Goal: Task Accomplishment & Management: Manage account settings

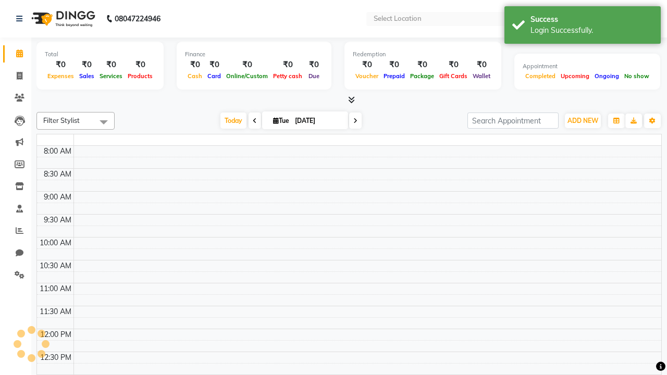
select select "en"
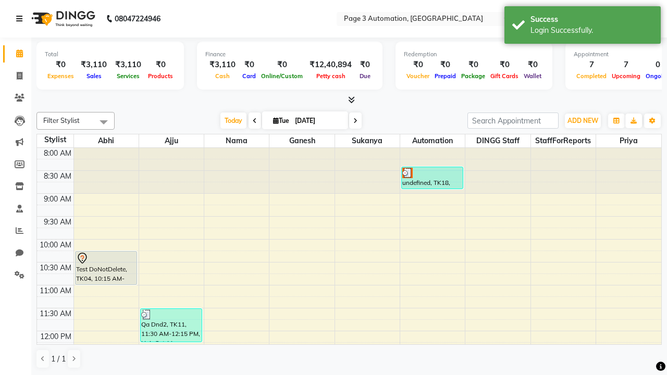
click at [21, 19] on icon at bounding box center [19, 18] width 6 height 7
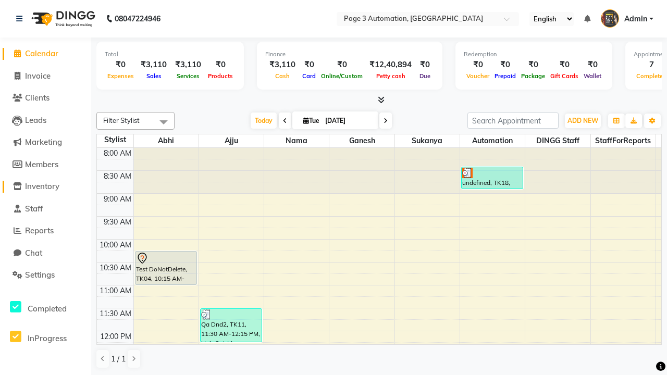
click at [45, 187] on span "Inventory" at bounding box center [42, 186] width 34 height 10
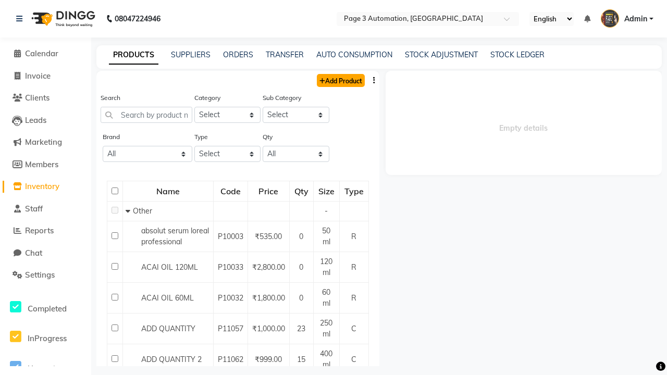
click at [340, 80] on link "Add Product" at bounding box center [341, 80] width 48 height 13
select select "true"
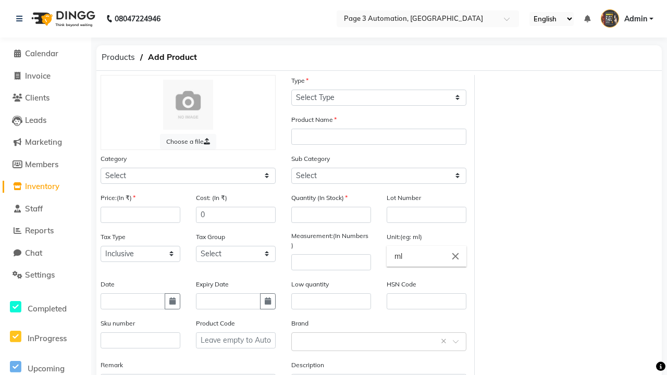
select select "C"
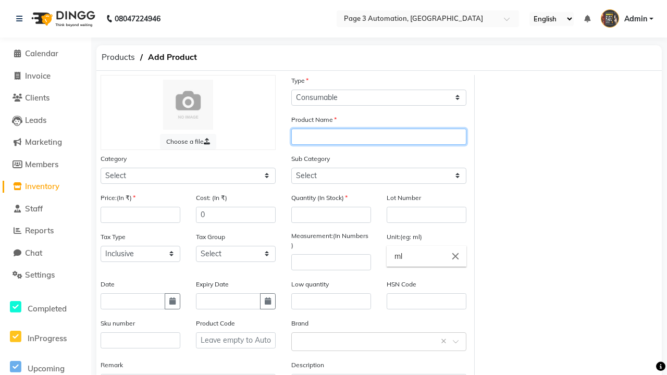
type input "Add Product By Automation 8feVP"
select select "1000"
type input "Add Product By Automation 8feVP"
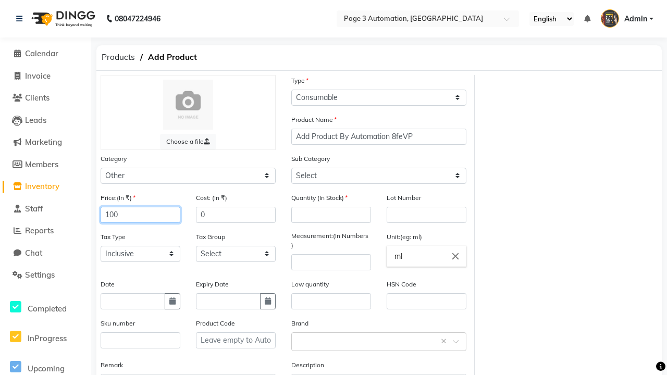
type input "100"
select select "1002"
type input "150"
type input "100"
type input "1000"
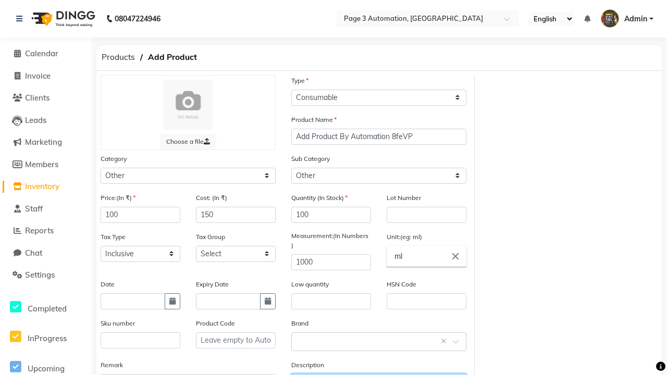
type textarea "This Product is Created by Automation"
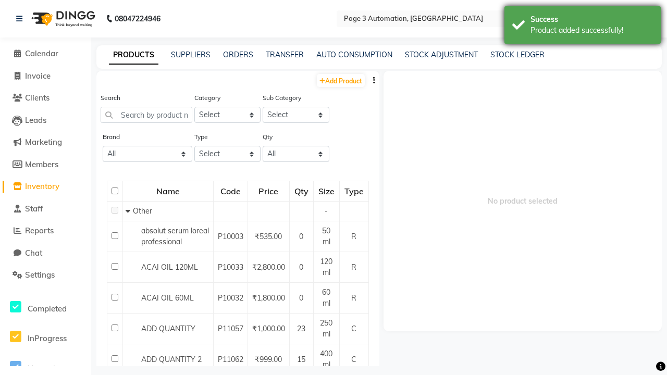
click at [582, 27] on div "Product added successfully!" at bounding box center [591, 30] width 122 height 11
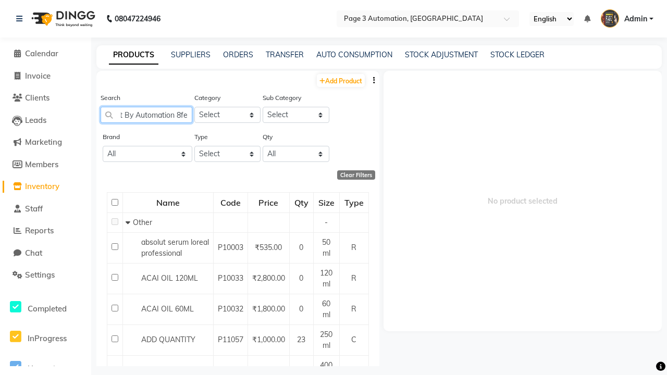
type input "Add Product By Automation 8feVP"
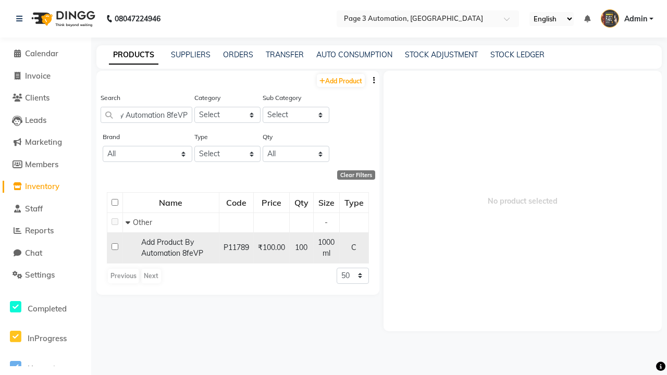
click at [115, 246] on input "checkbox" at bounding box center [114, 246] width 7 height 7
checkbox input "true"
select select
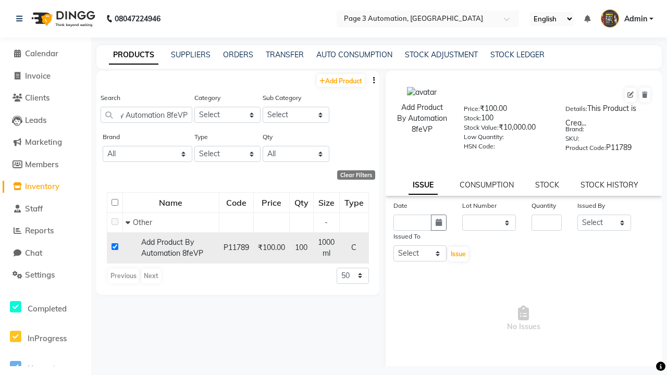
scroll to position [0, 0]
click at [630, 95] on icon at bounding box center [630, 95] width 6 height 6
select select "C"
select select "1000"
select select "true"
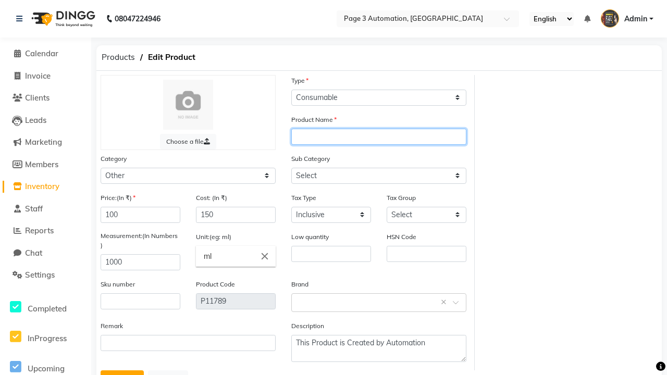
type input "Add Product By Automation 8feVP update"
select select "1002"
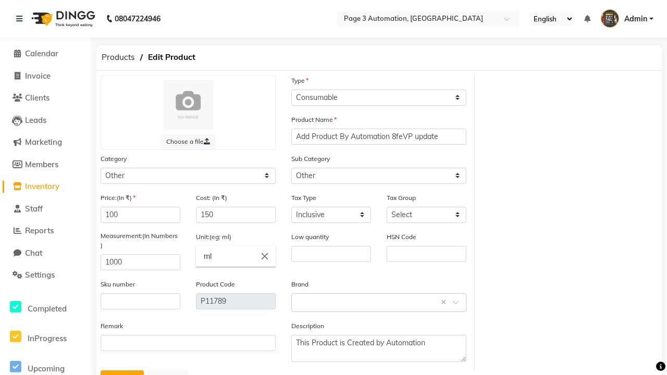
click at [122, 370] on button "Update" at bounding box center [122, 380] width 43 height 20
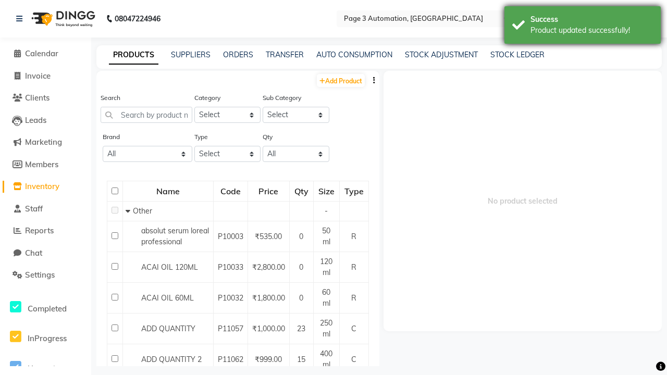
click at [582, 27] on div "Product updated successfully!" at bounding box center [591, 30] width 122 height 11
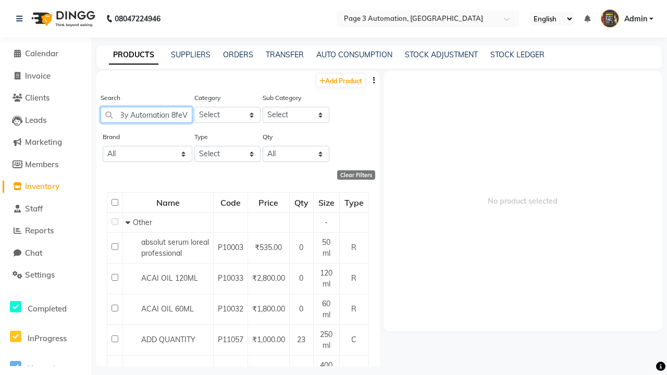
scroll to position [0, 76]
type input "Add Product By Automation 8feVP update"
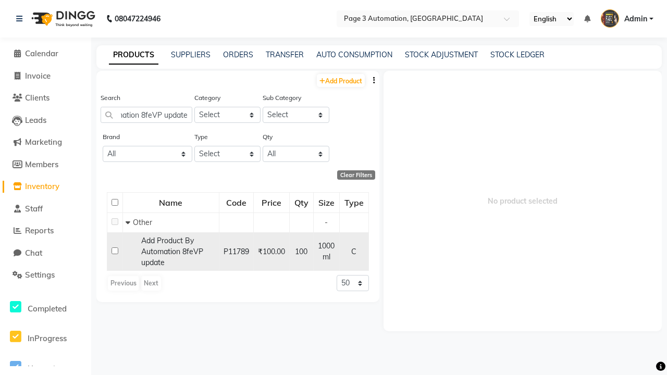
click at [115, 251] on input "checkbox" at bounding box center [114, 250] width 7 height 7
checkbox input "true"
select select
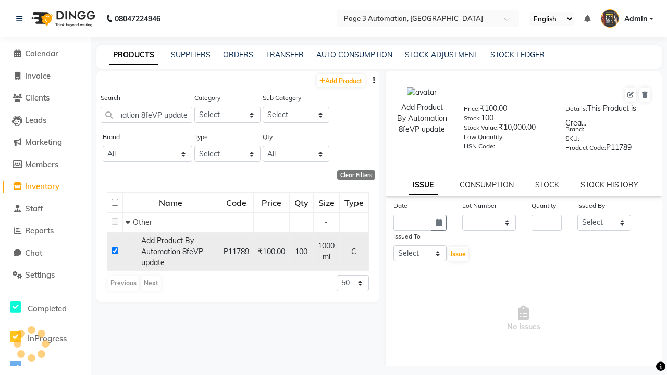
scroll to position [0, 0]
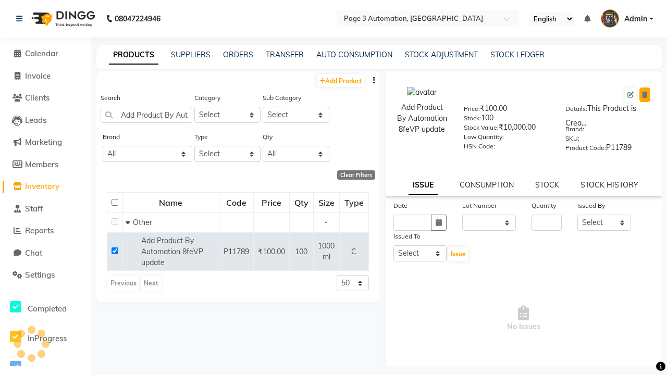
click at [644, 95] on icon at bounding box center [645, 95] width 6 height 6
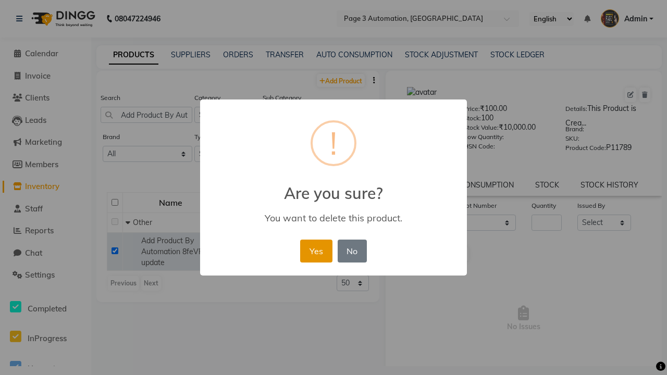
click at [316, 251] on button "Yes" at bounding box center [316, 251] width 32 height 23
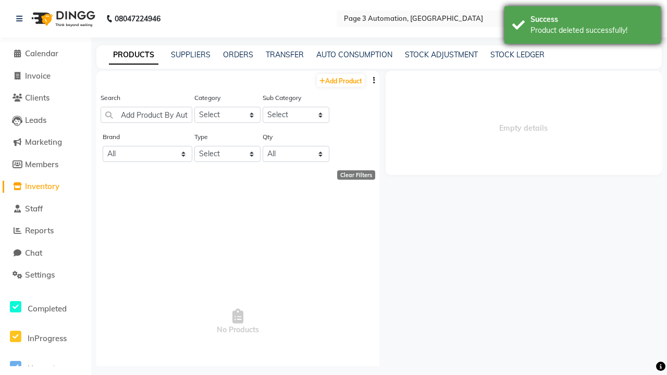
click at [582, 27] on div "Product deleted successfully!" at bounding box center [591, 30] width 122 height 11
